Goal: Task Accomplishment & Management: Manage account settings

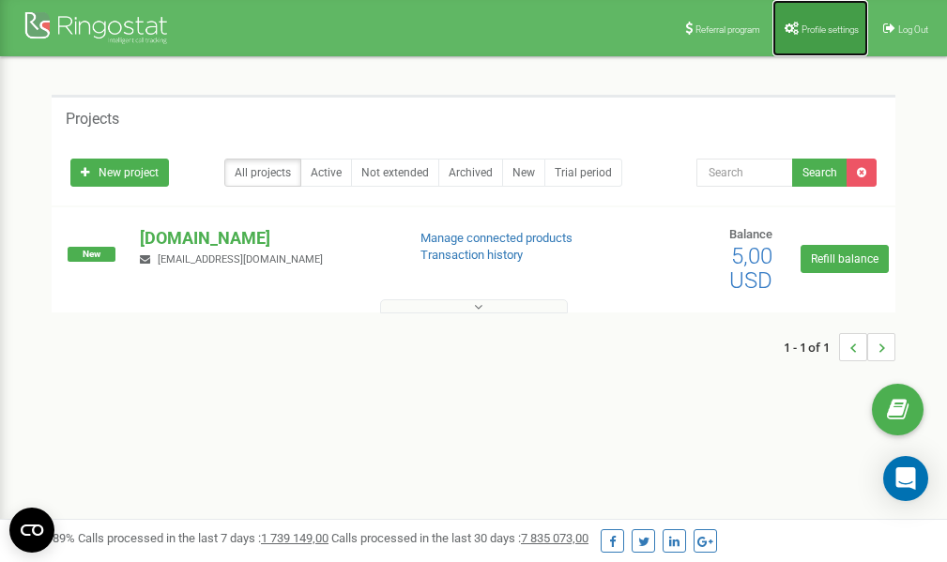
click at [816, 20] on link "Profile settings" at bounding box center [820, 28] width 96 height 56
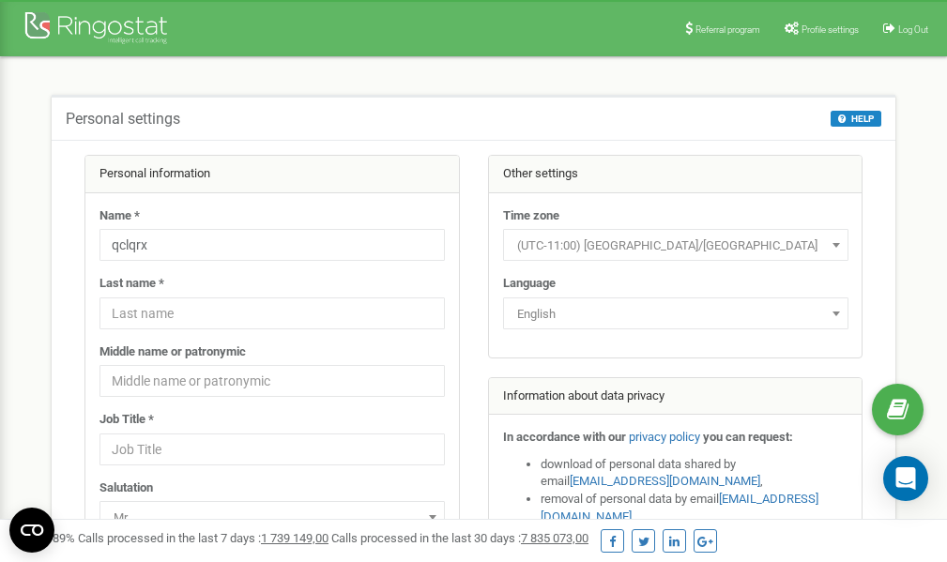
scroll to position [94, 0]
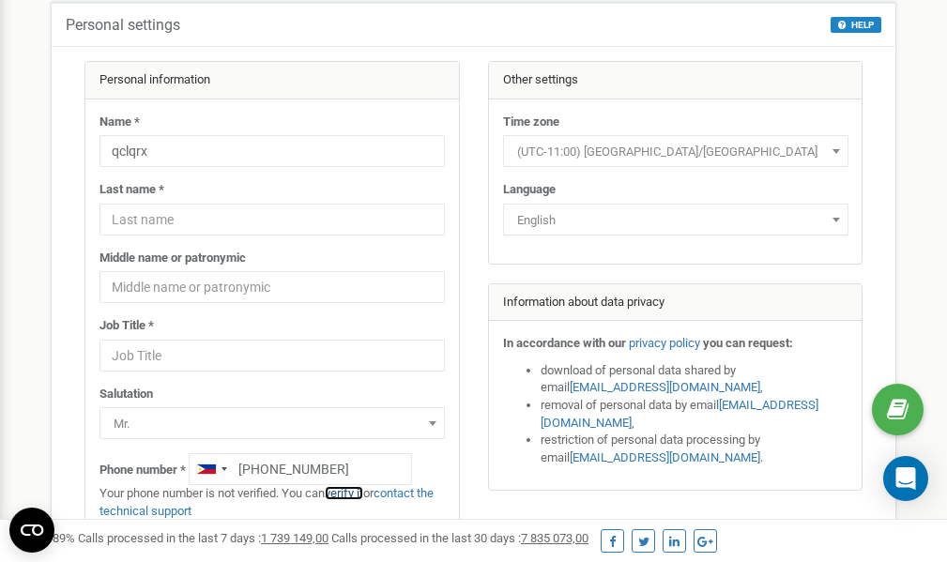
click at [360, 493] on link "verify it" at bounding box center [344, 493] width 38 height 14
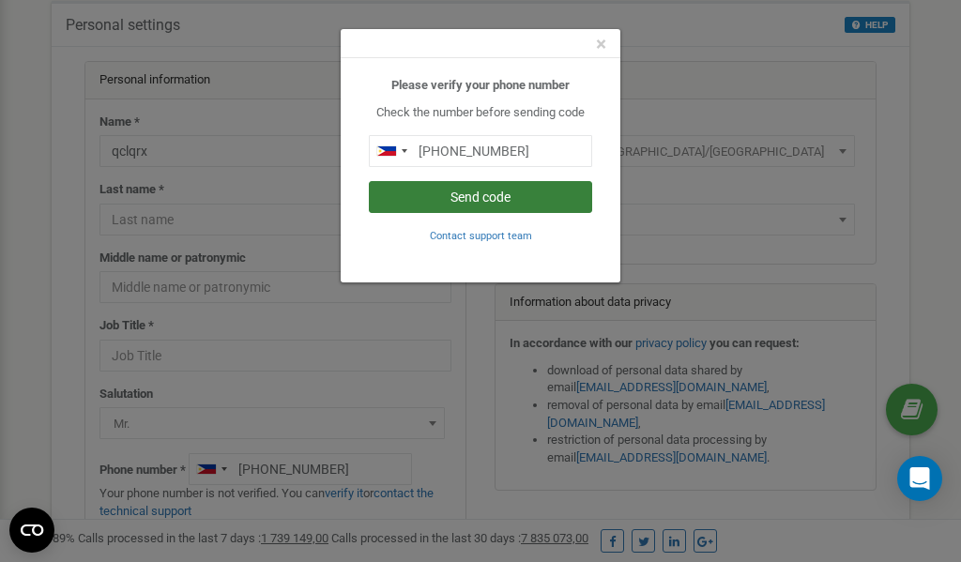
click at [503, 195] on button "Send code" at bounding box center [480, 197] width 223 height 32
